Goal: Transaction & Acquisition: Purchase product/service

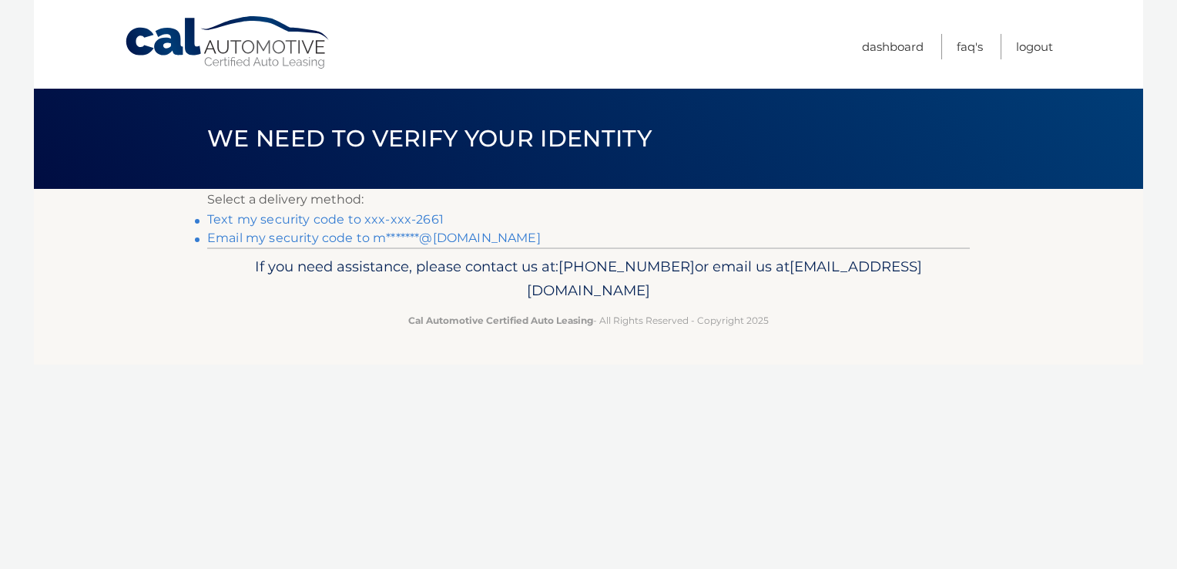
click at [416, 223] on link "Text my security code to xxx-xxx-2661" at bounding box center [325, 219] width 237 height 15
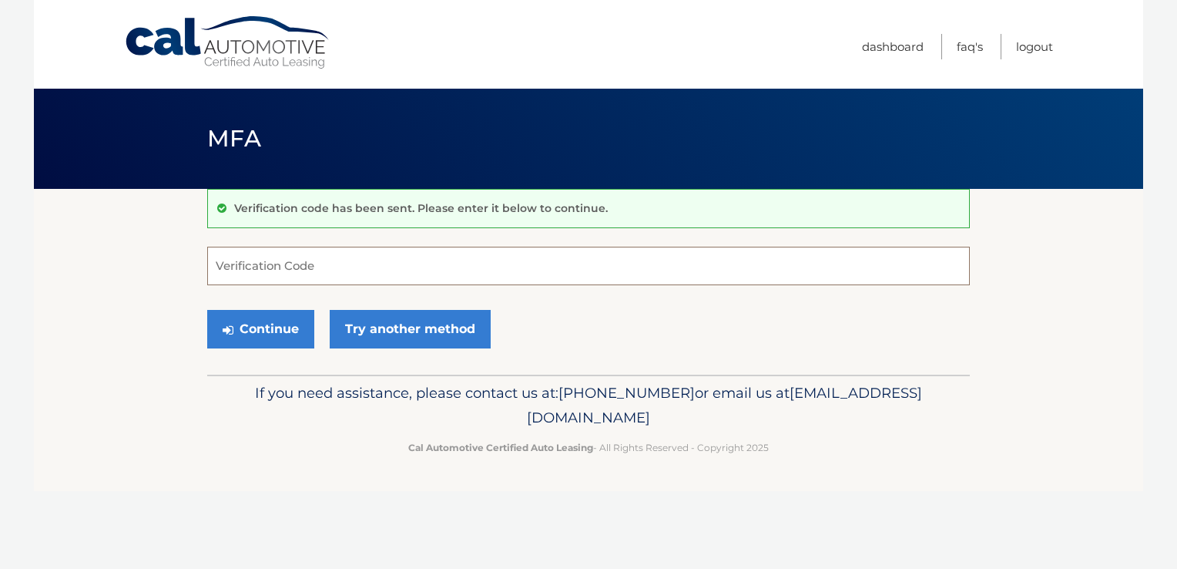
click at [414, 270] on input "Verification Code" at bounding box center [588, 266] width 763 height 39
type input "908262"
click at [290, 327] on button "Continue" at bounding box center [260, 329] width 107 height 39
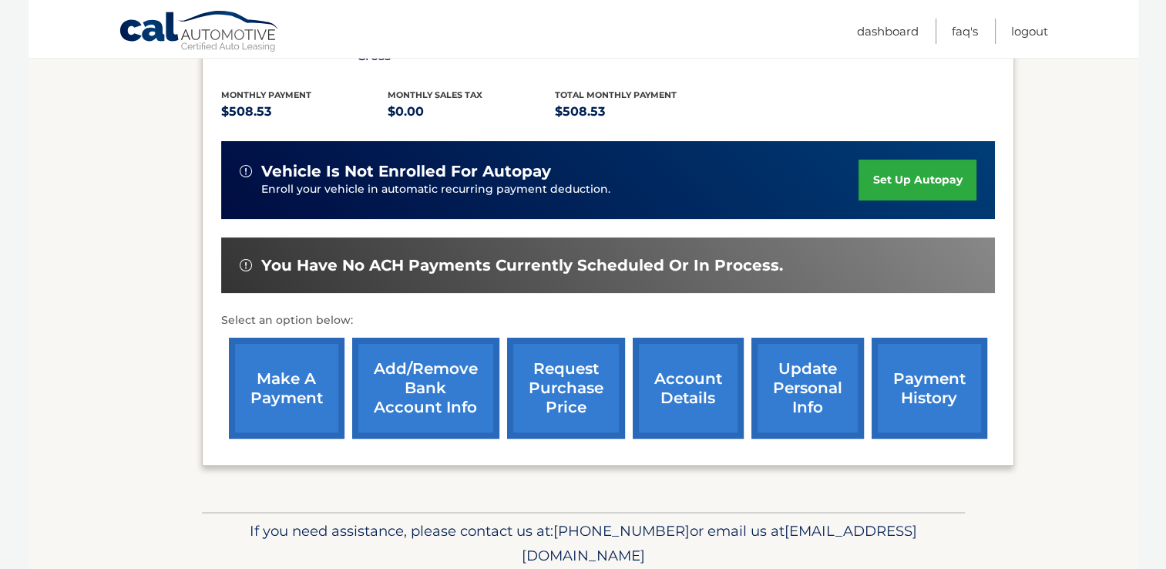
scroll to position [363, 0]
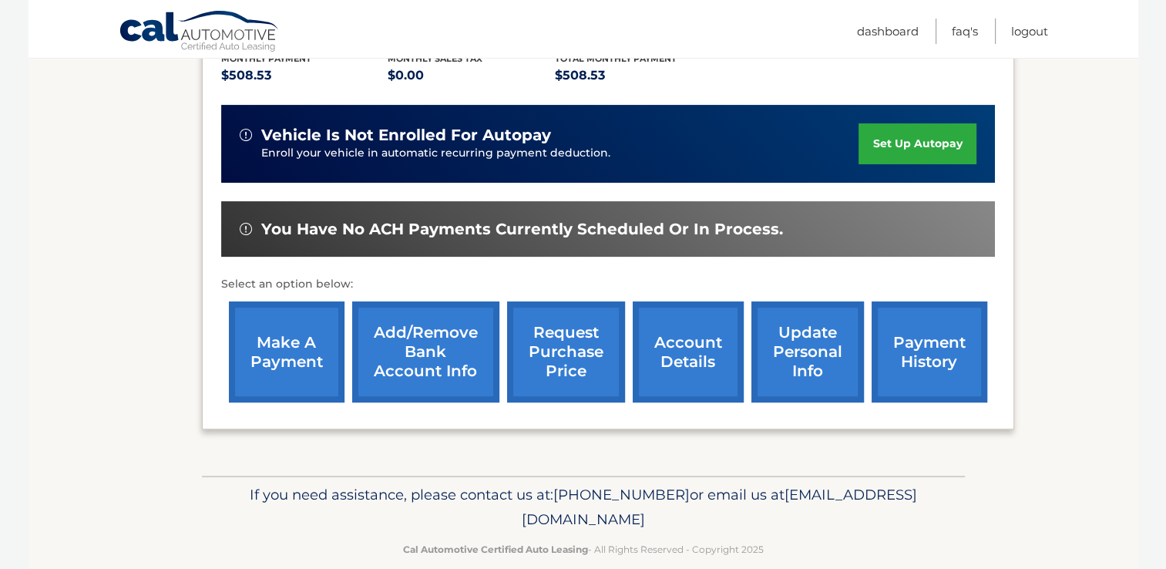
click at [915, 330] on link "payment history" at bounding box center [929, 351] width 116 height 101
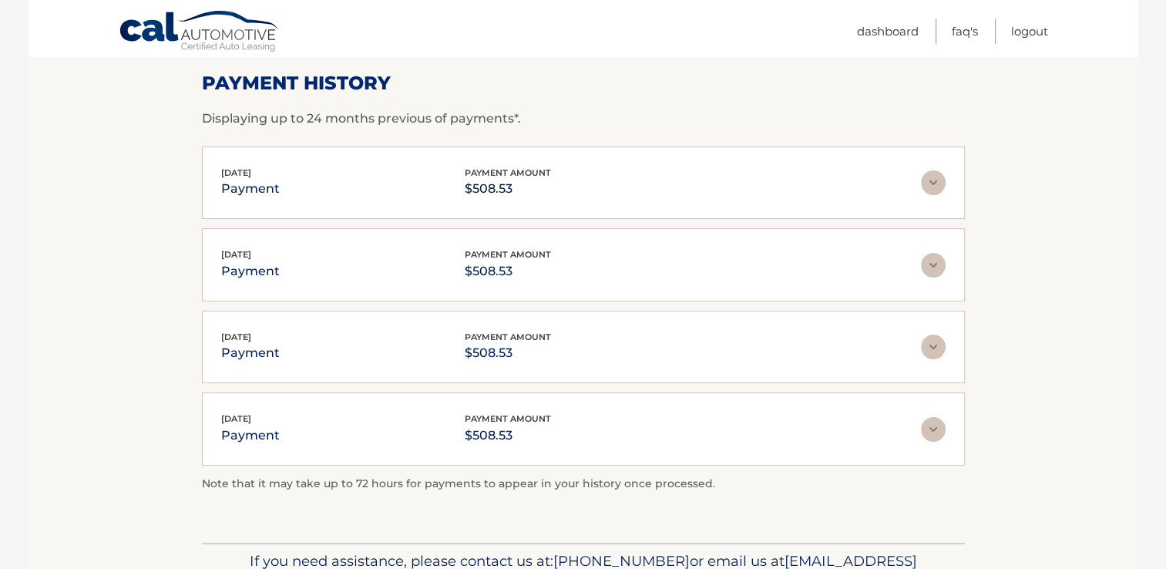
scroll to position [234, 0]
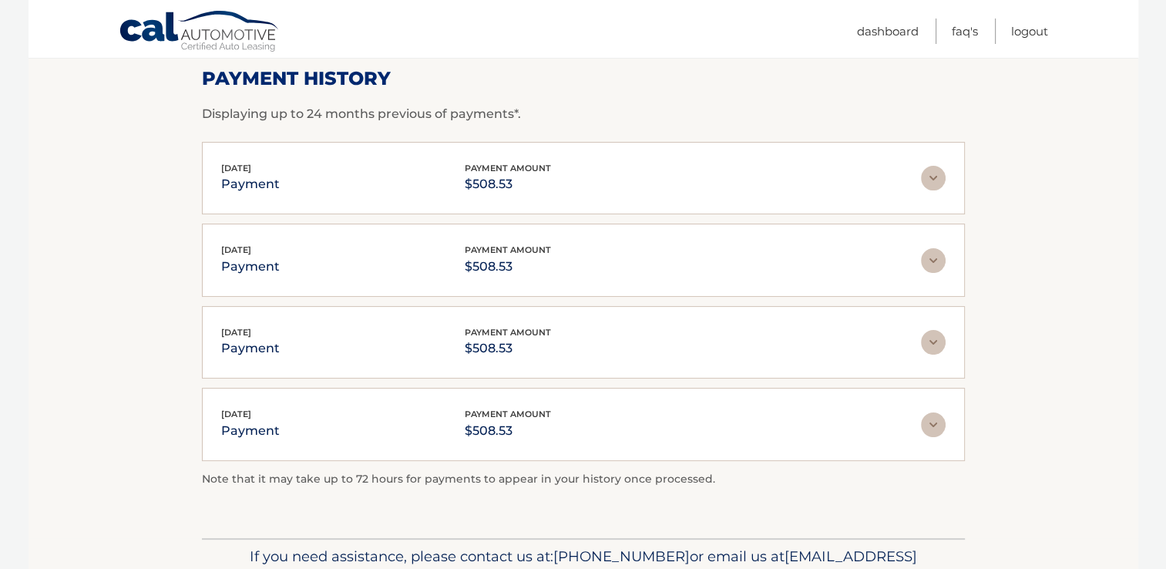
click at [928, 182] on img at bounding box center [933, 178] width 25 height 25
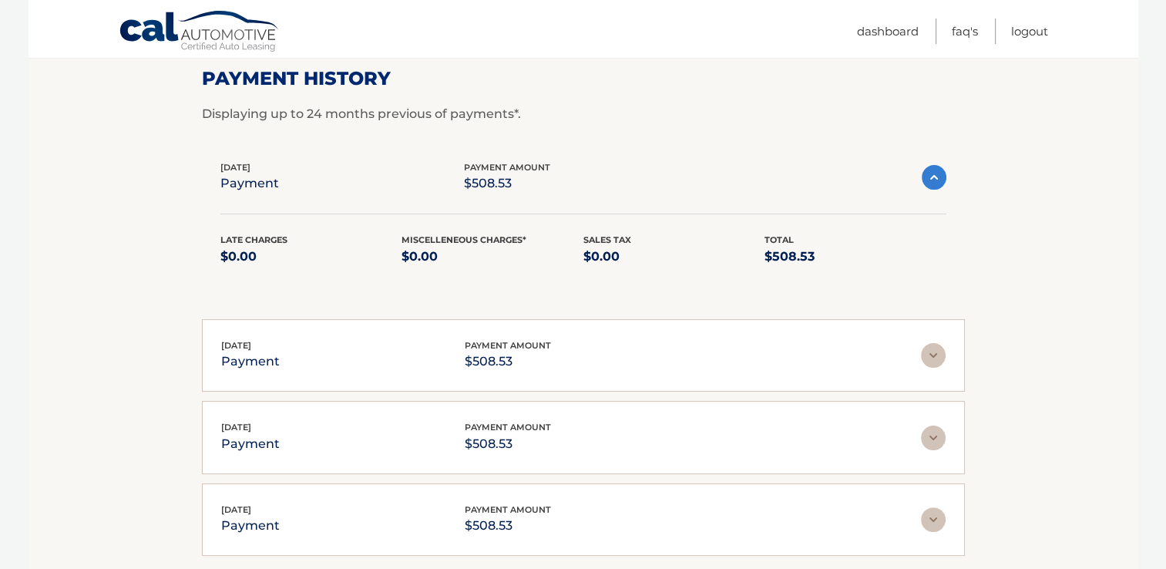
click at [928, 182] on img at bounding box center [933, 177] width 25 height 25
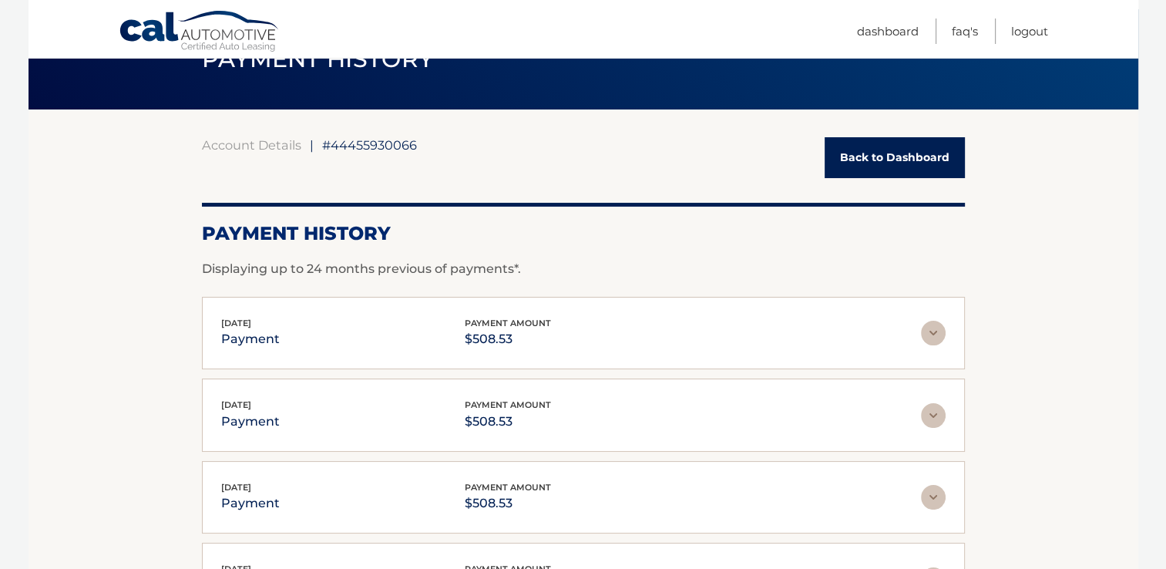
scroll to position [112, 0]
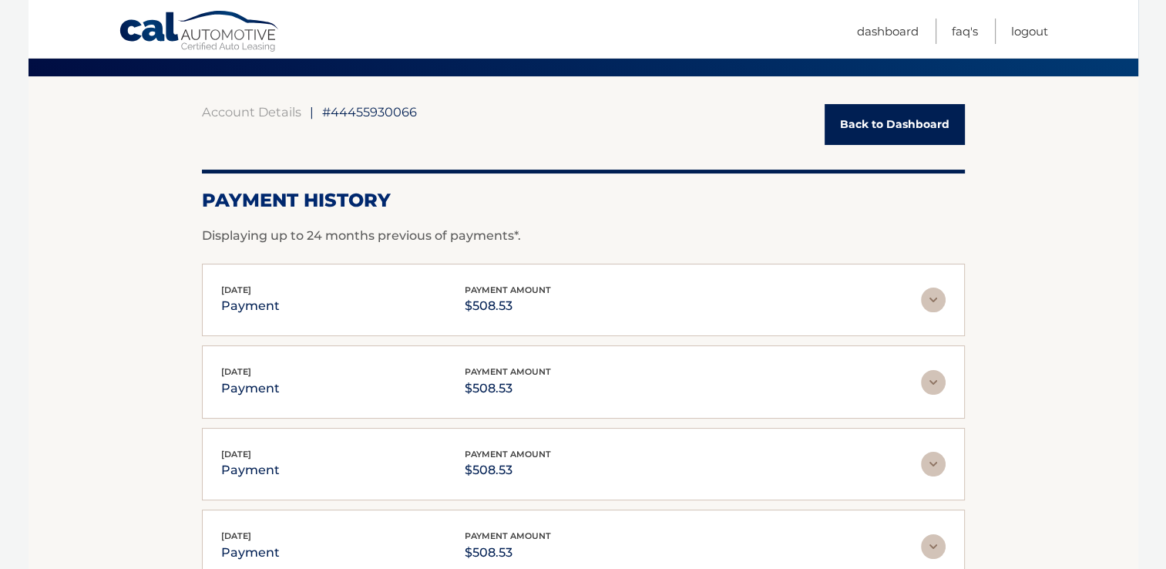
click at [898, 134] on link "Back to Dashboard" at bounding box center [894, 124] width 140 height 41
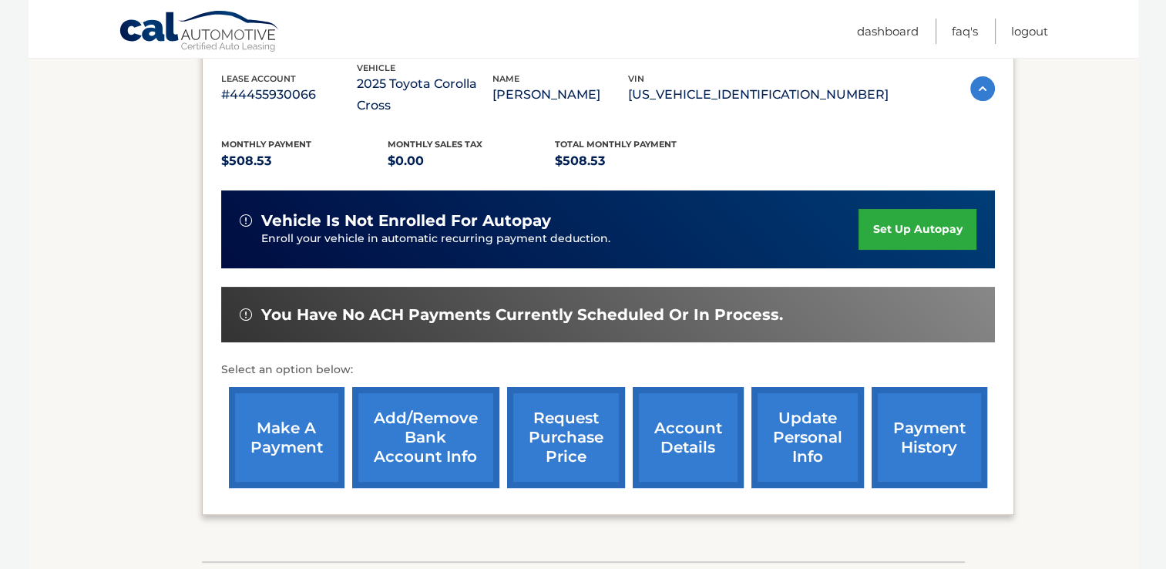
scroll to position [310, 0]
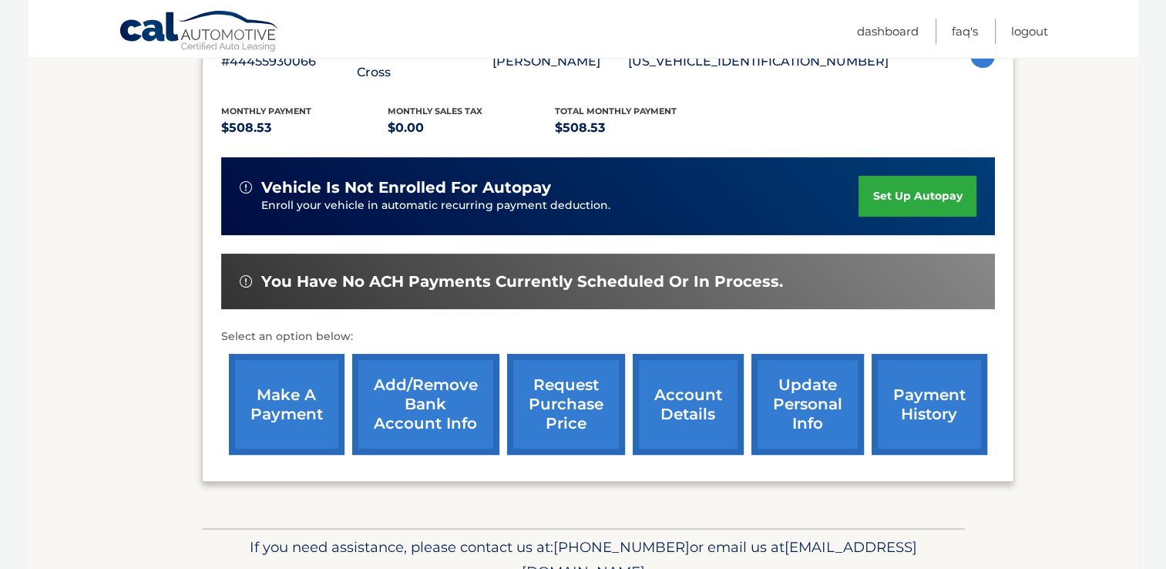
click at [288, 389] on link "make a payment" at bounding box center [287, 404] width 116 height 101
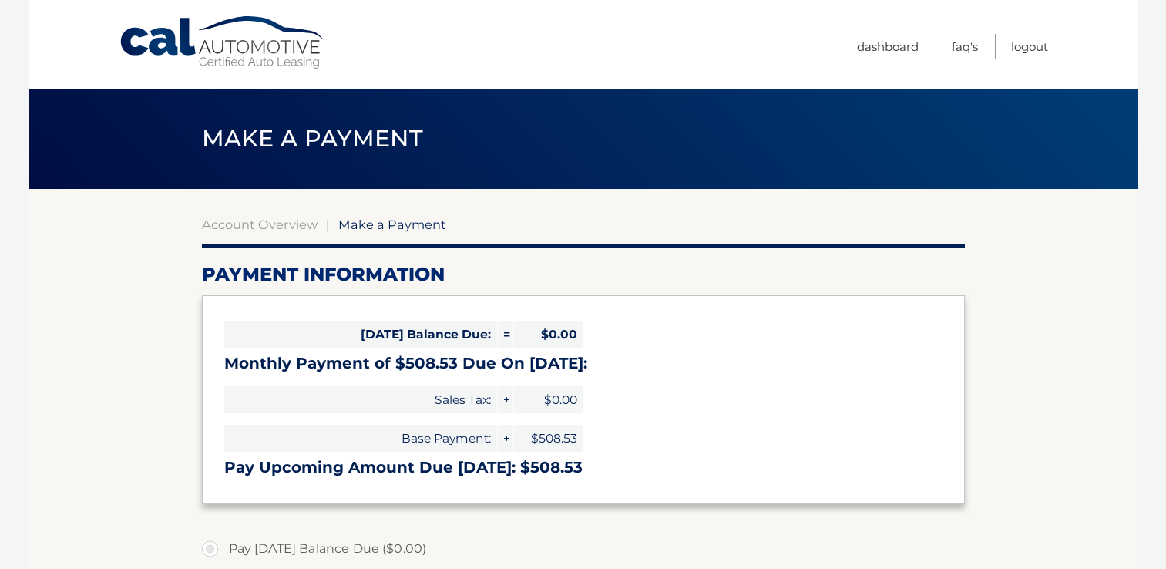
select select "YTE1YWNkZjctNmU4Ny00MjBiLWI1NTQtMTc3MGVkMjgzZTRl"
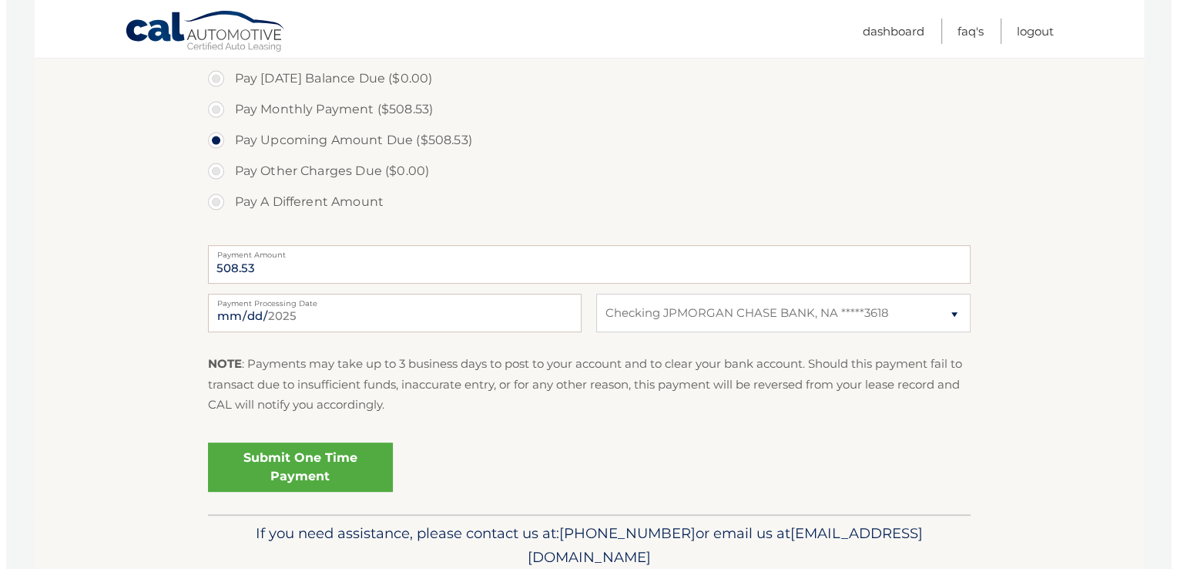
scroll to position [471, 0]
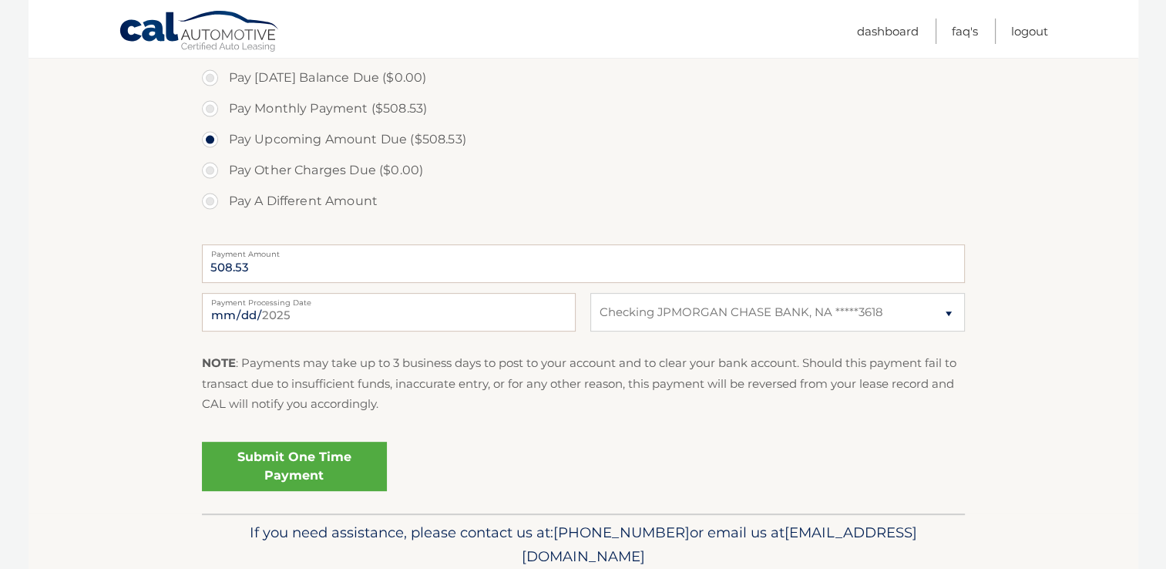
click at [309, 462] on link "Submit One Time Payment" at bounding box center [294, 465] width 185 height 49
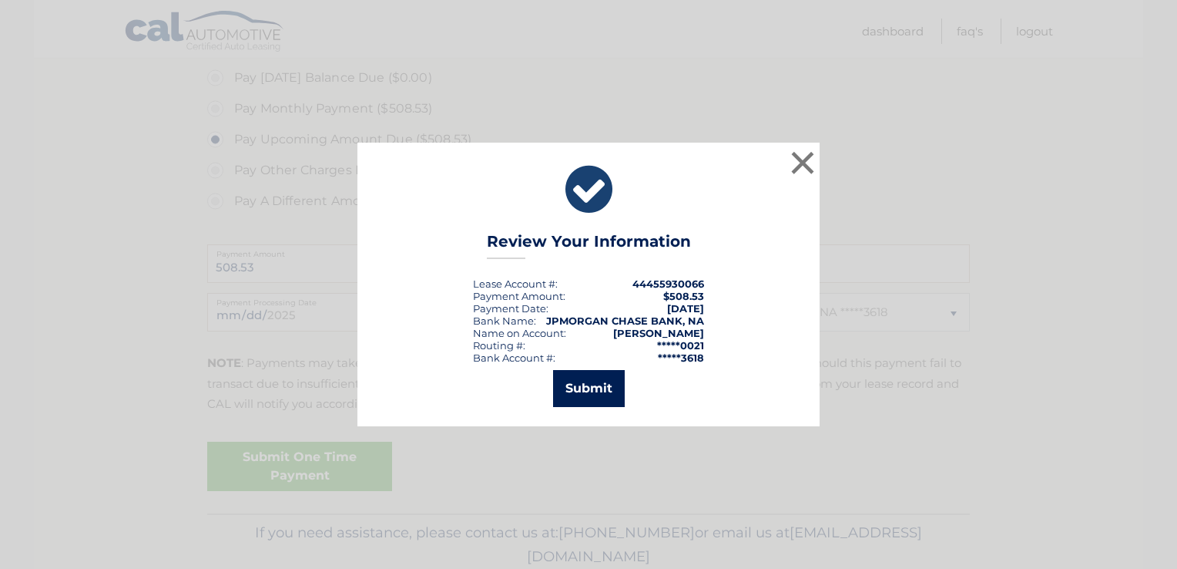
click at [601, 393] on button "Submit" at bounding box center [589, 388] width 72 height 37
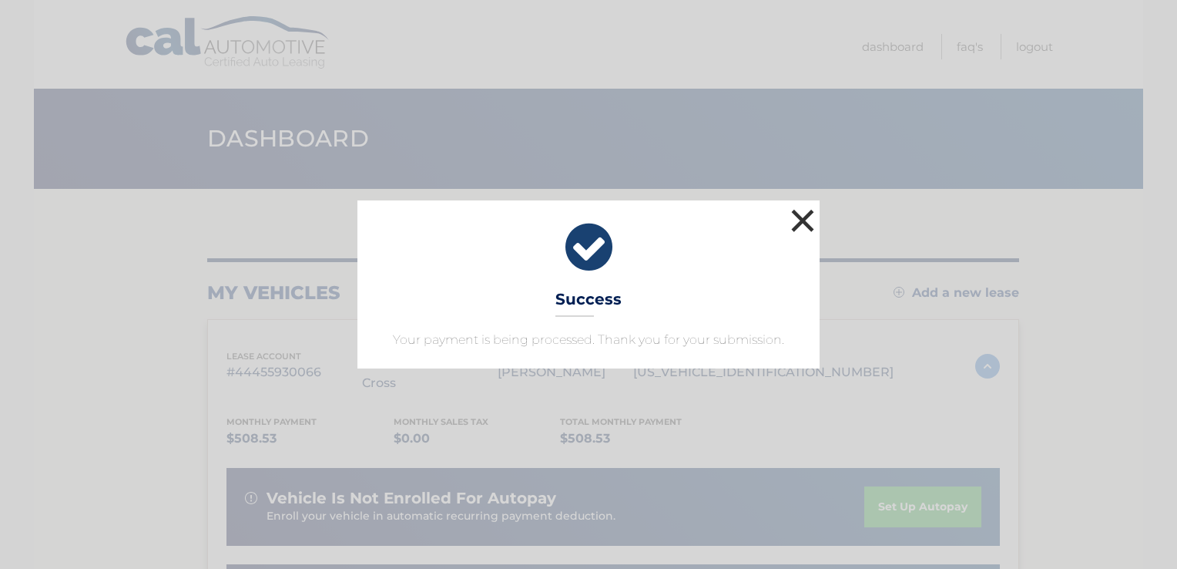
click at [801, 227] on button "×" at bounding box center [802, 220] width 31 height 31
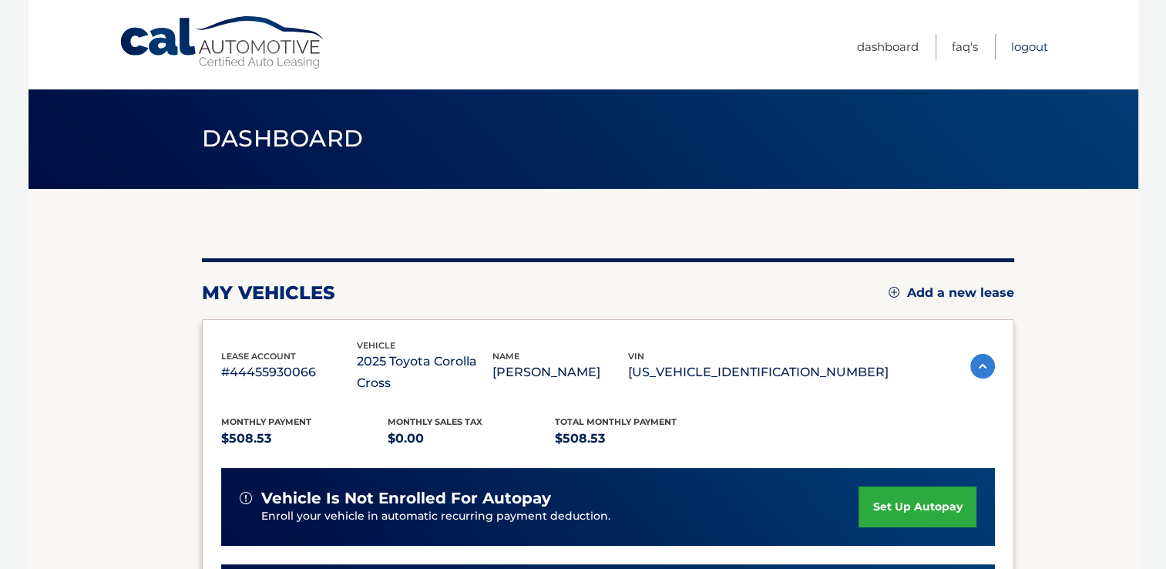
click at [1035, 52] on link "Logout" at bounding box center [1029, 46] width 37 height 25
